Goal: Transaction & Acquisition: Purchase product/service

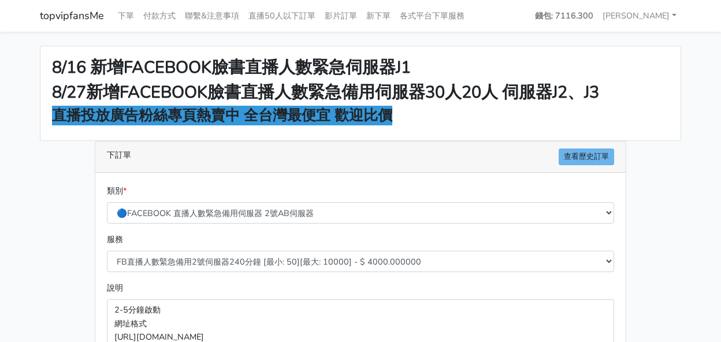
select select "578"
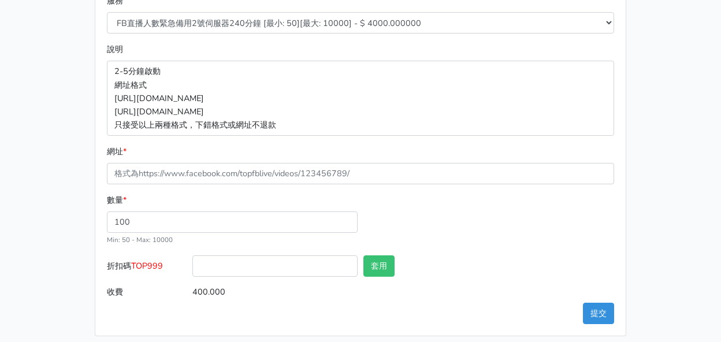
scroll to position [247, 0]
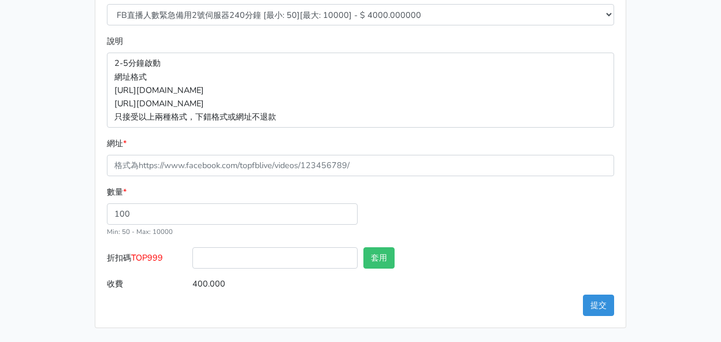
click at [43, 122] on div "8/16 新增FACEBOOK臉書直播人數緊急伺服器J1 8/27新增FACEBOOK臉書直播人數緊急備用伺服器30人20人 伺服器J2、J3 直播投放廣告粉…" at bounding box center [360, 63] width 659 height 529
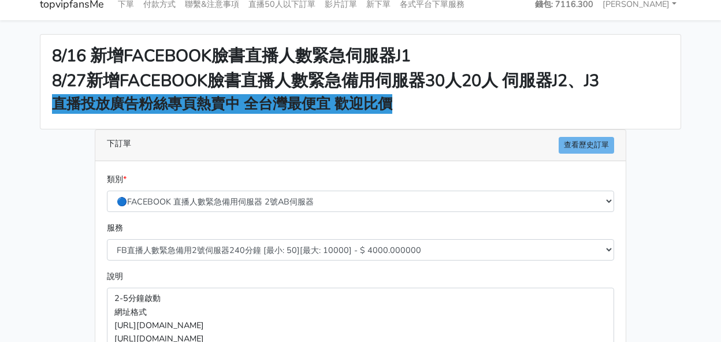
scroll to position [0, 0]
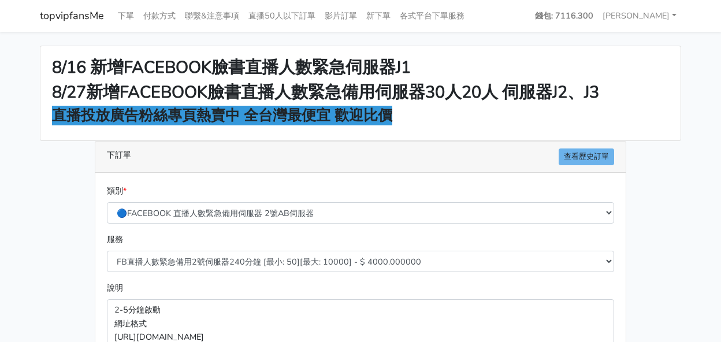
click at [608, 64] on h2 "8/16 新增FACEBOOK臉書直播人數緊急伺服器J1" at bounding box center [360, 68] width 617 height 20
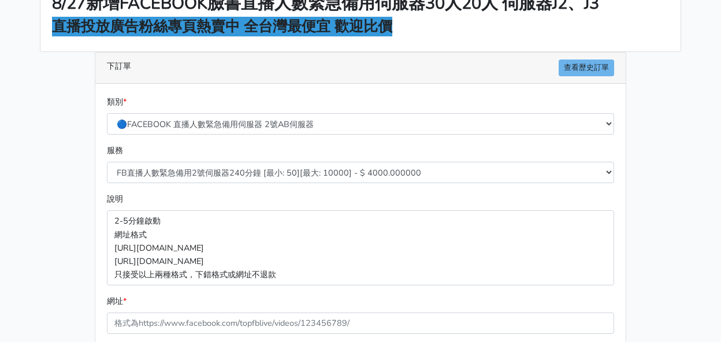
scroll to position [116, 0]
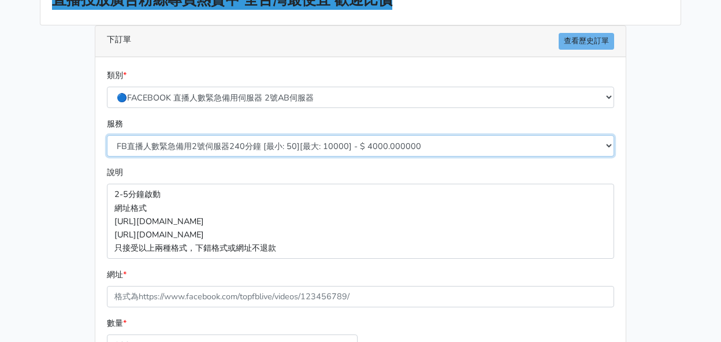
click at [257, 150] on select "FB直播人數緊急備用2號伺服器300分鐘 [最小: 50][最大: 10000] - $ 5000.000000 FB直播人數緊急備用2號伺服器60分鐘 [最…" at bounding box center [360, 145] width 507 height 21
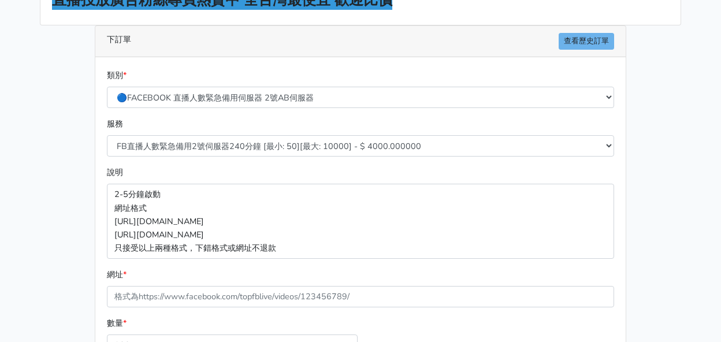
click at [92, 137] on div "下訂單 查看歷史訂單 類別 * 🔵FACEBOOK 直播人數緊急備用伺服器 2號AB伺服器 🔵FACEBOOK 網軍專用貼文留言 安全保密 🔵9/30 FAC…" at bounding box center [360, 242] width 549 height 434
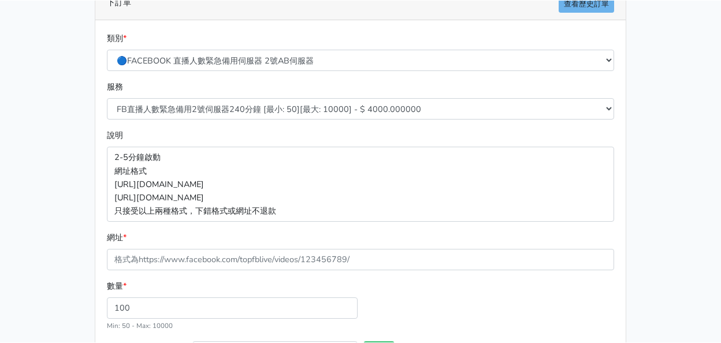
scroll to position [231, 0]
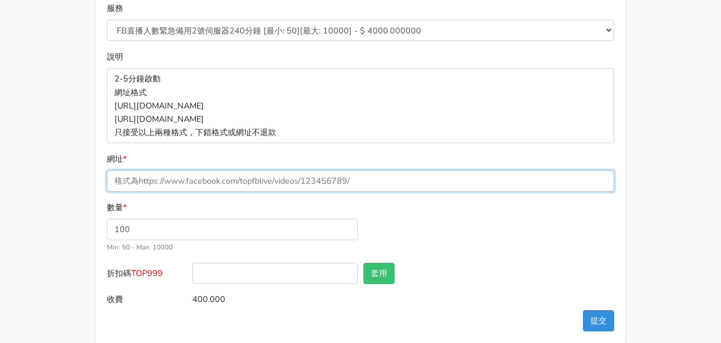
click at [295, 180] on input "網址 *" at bounding box center [360, 180] width 507 height 21
paste input "[URL][DOMAIN_NAME]"
type input "[URL][DOMAIN_NAME]"
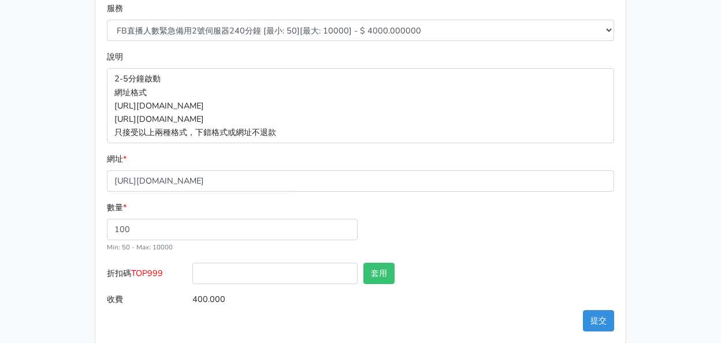
drag, startPoint x: 466, startPoint y: 237, endPoint x: 440, endPoint y: 243, distance: 26.2
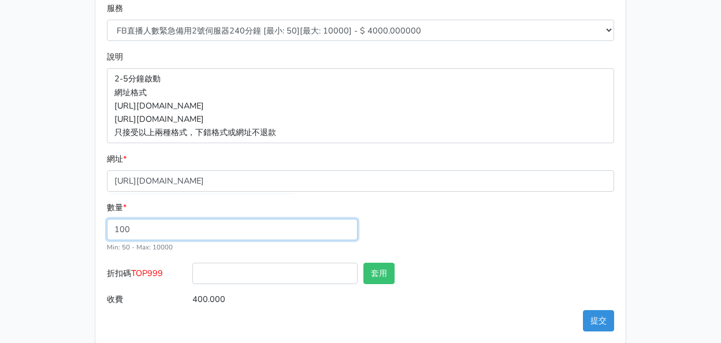
click at [465, 239] on div "數量 * 100 Min: 50 - [PERSON_NAME]: 10000" at bounding box center [360, 232] width 513 height 62
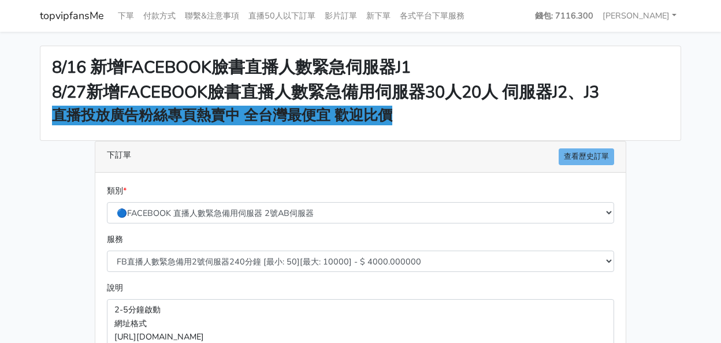
scroll to position [246, 0]
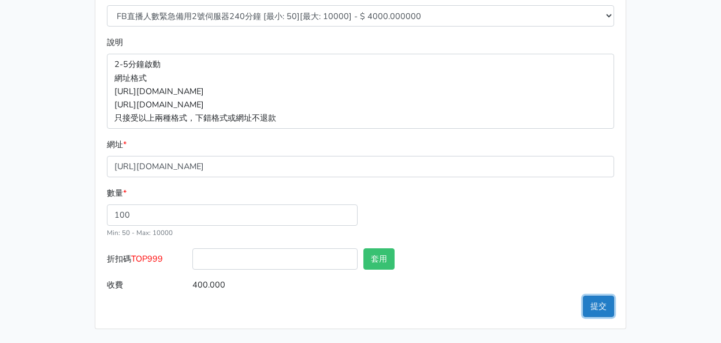
click at [586, 313] on button "提交" at bounding box center [598, 306] width 31 height 21
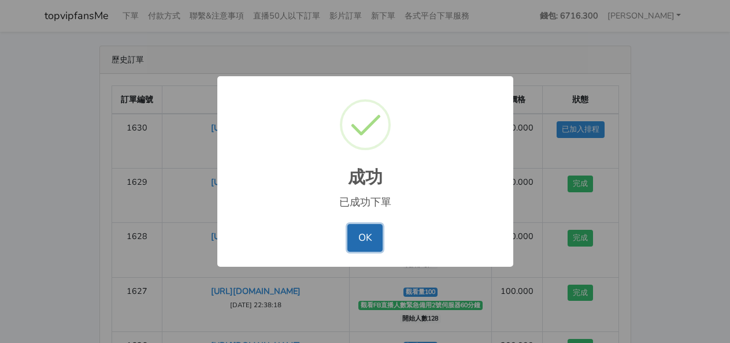
click at [371, 232] on button "OK" at bounding box center [364, 238] width 35 height 28
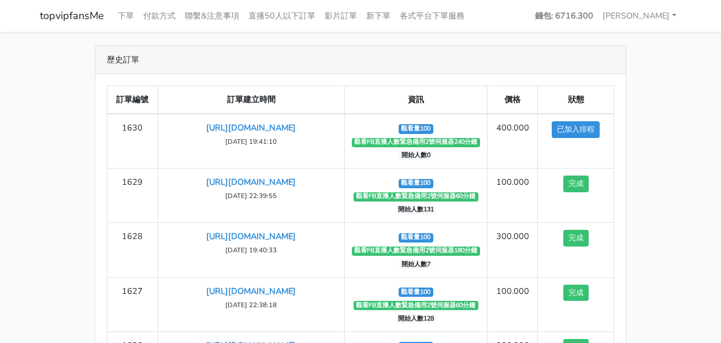
drag, startPoint x: 573, startPoint y: 28, endPoint x: 534, endPoint y: 27, distance: 39.3
click at [568, 26] on nav "topvipfansMe 下單 付款方式 聯繫&注意事項 直播50人以下訂單 影片訂單 新下單 各式平台下單服務" at bounding box center [360, 16] width 721 height 32
